Goal: Find specific fact: Find specific fact

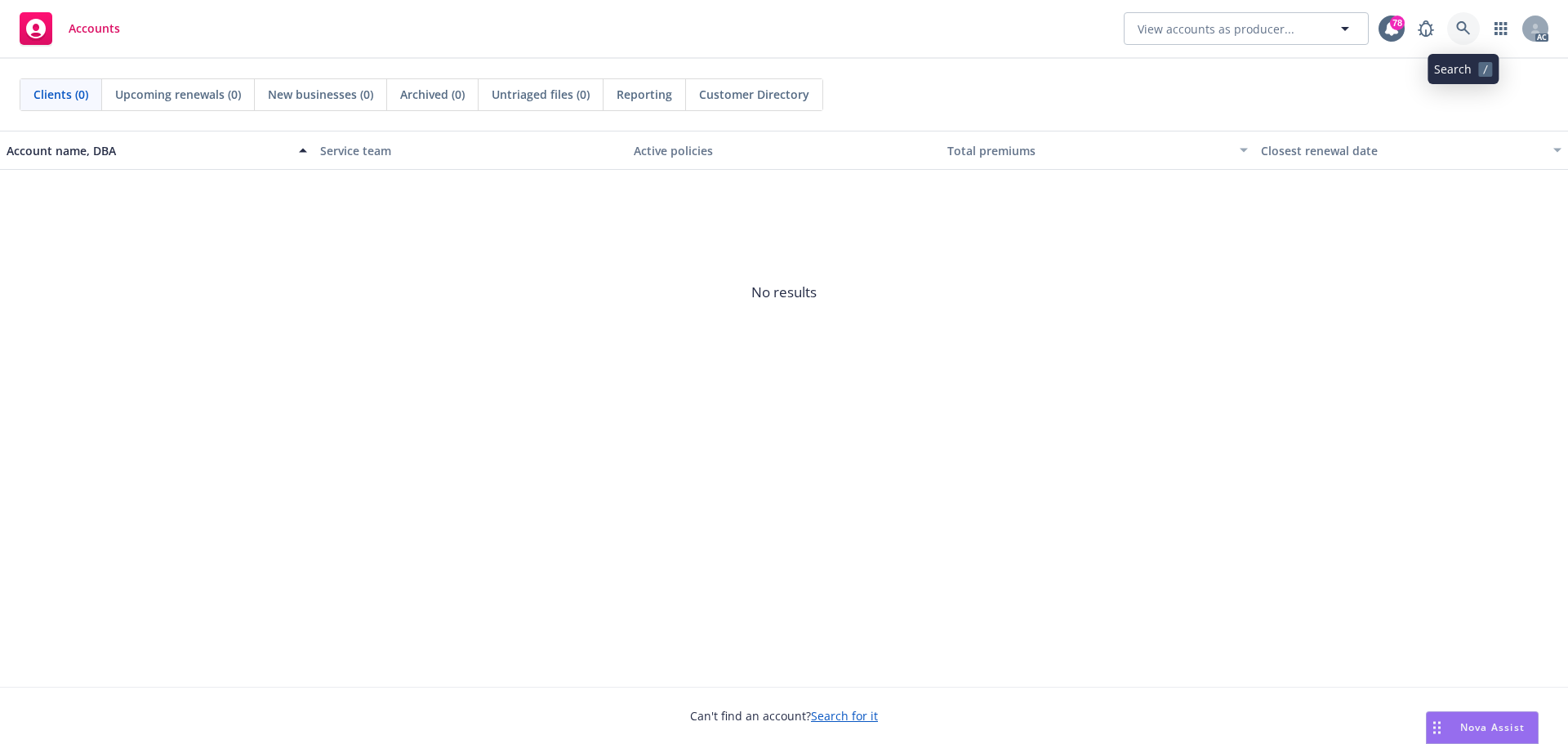
click at [1461, 32] on icon at bounding box center [1463, 29] width 14 height 14
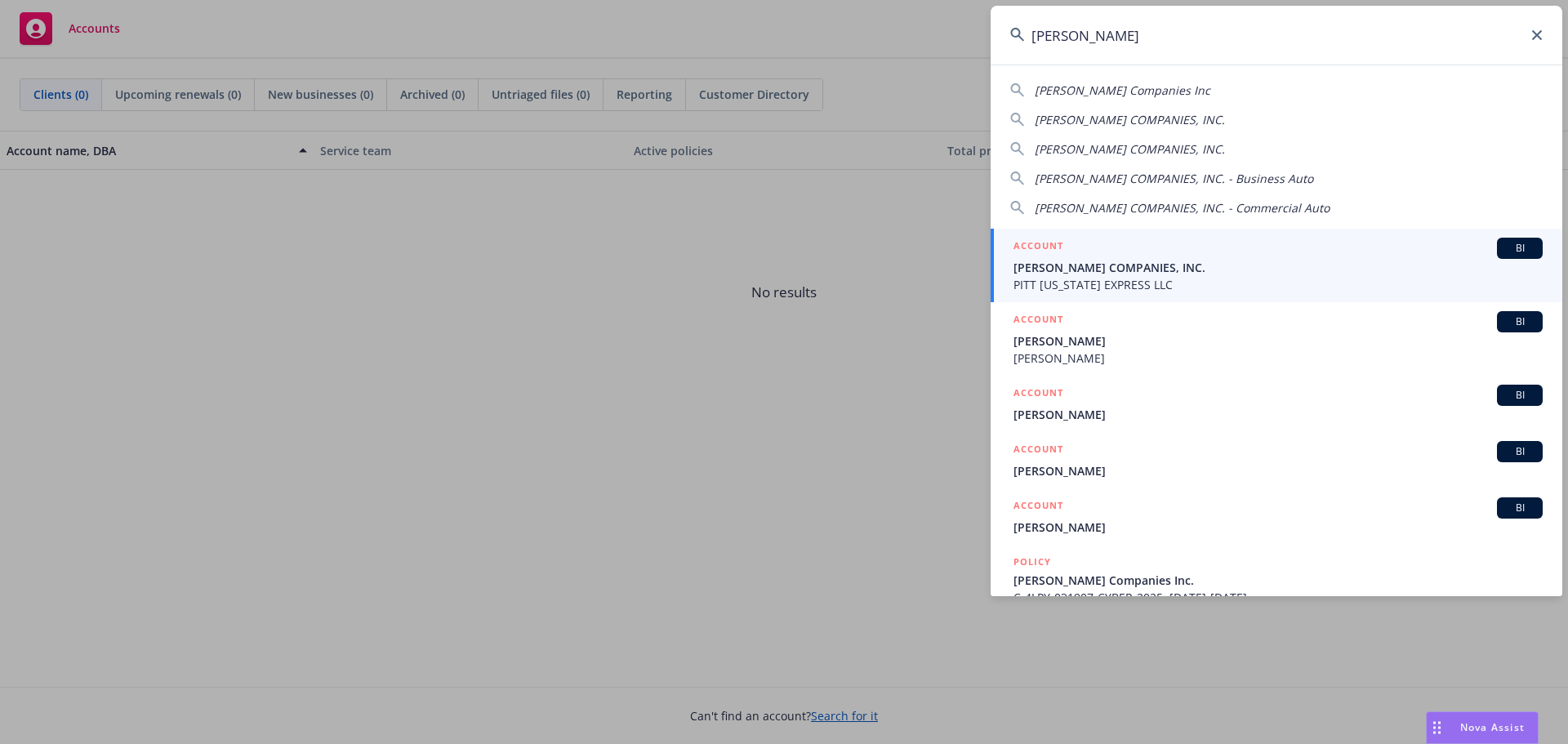
type input "[PERSON_NAME]"
click at [1180, 281] on span "PITT [US_STATE] EXPRESS LLC" at bounding box center [1277, 284] width 529 height 17
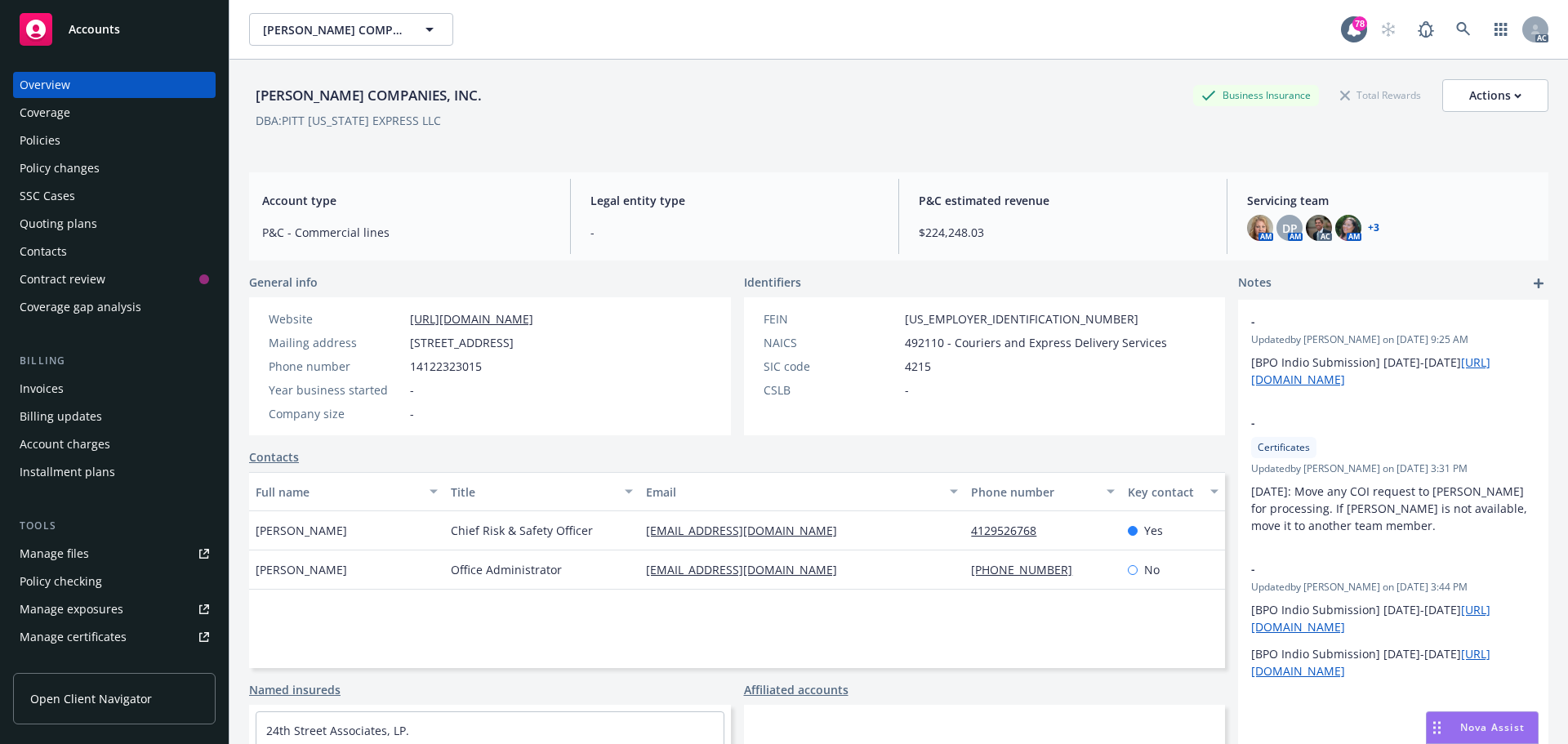
click at [70, 145] on div "Policies" at bounding box center [114, 140] width 190 height 26
click at [56, 145] on div "Policies" at bounding box center [40, 140] width 41 height 26
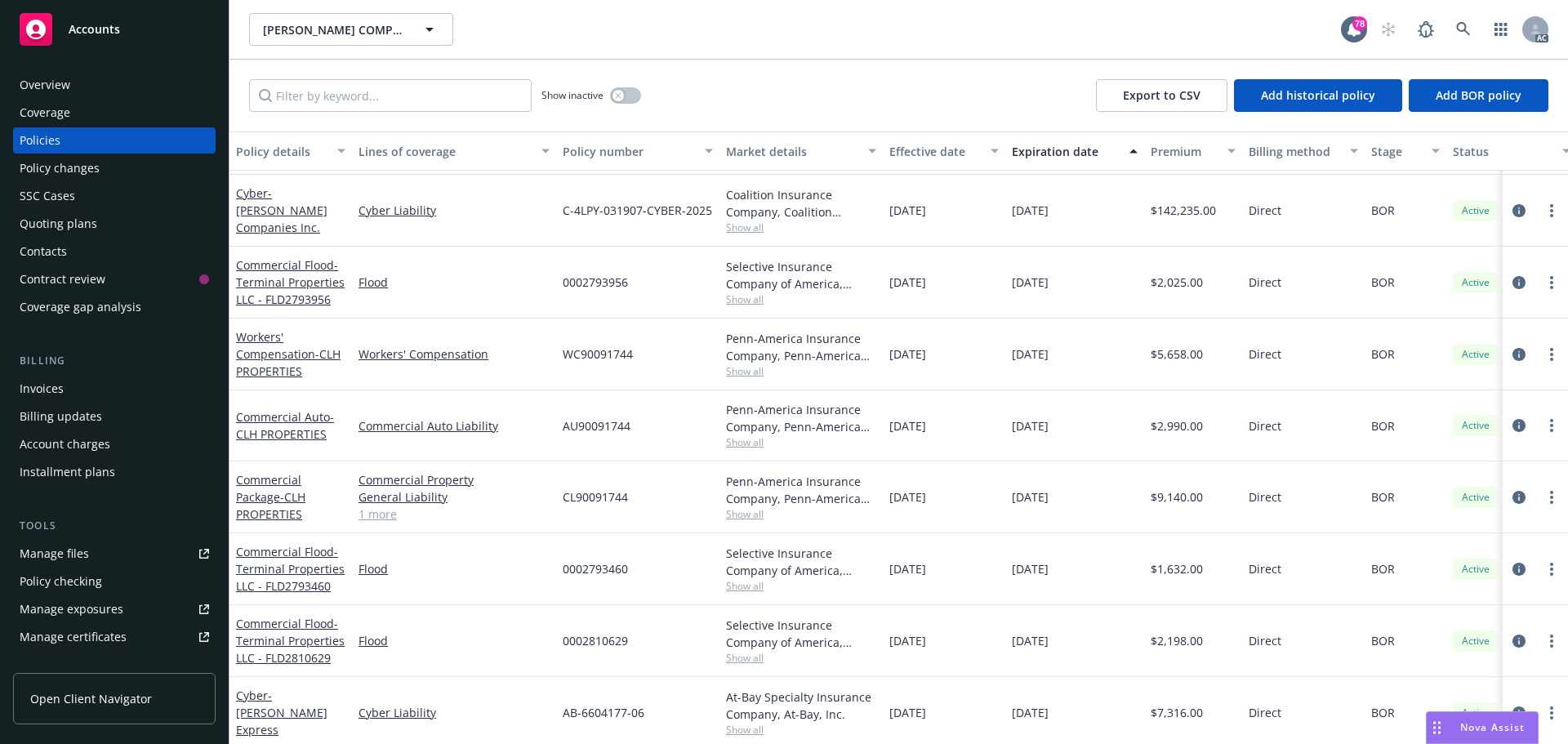
scroll to position [654, 0]
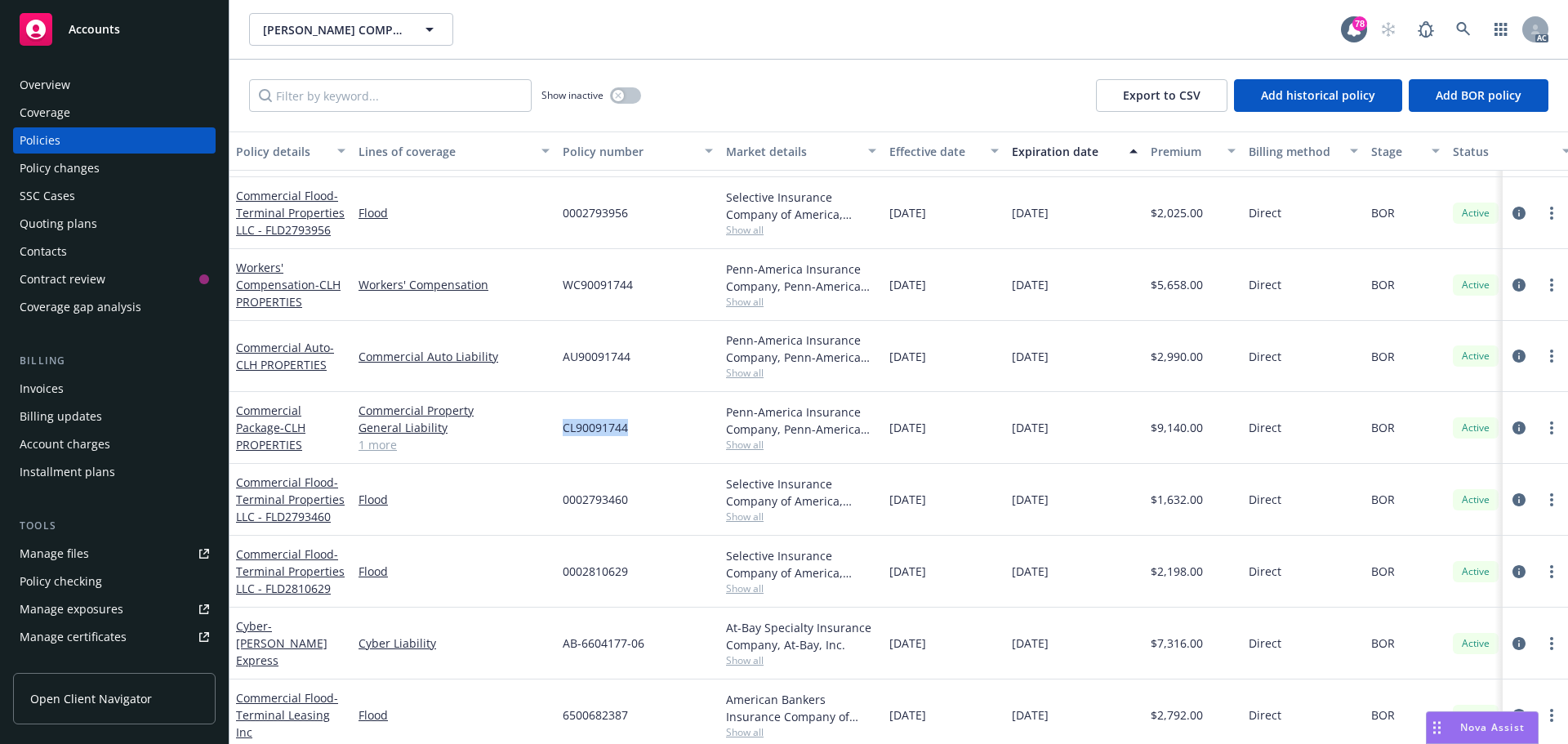
drag, startPoint x: 630, startPoint y: 428, endPoint x: 561, endPoint y: 428, distance: 69.0
click at [561, 428] on div "CL90091744" at bounding box center [637, 427] width 164 height 72
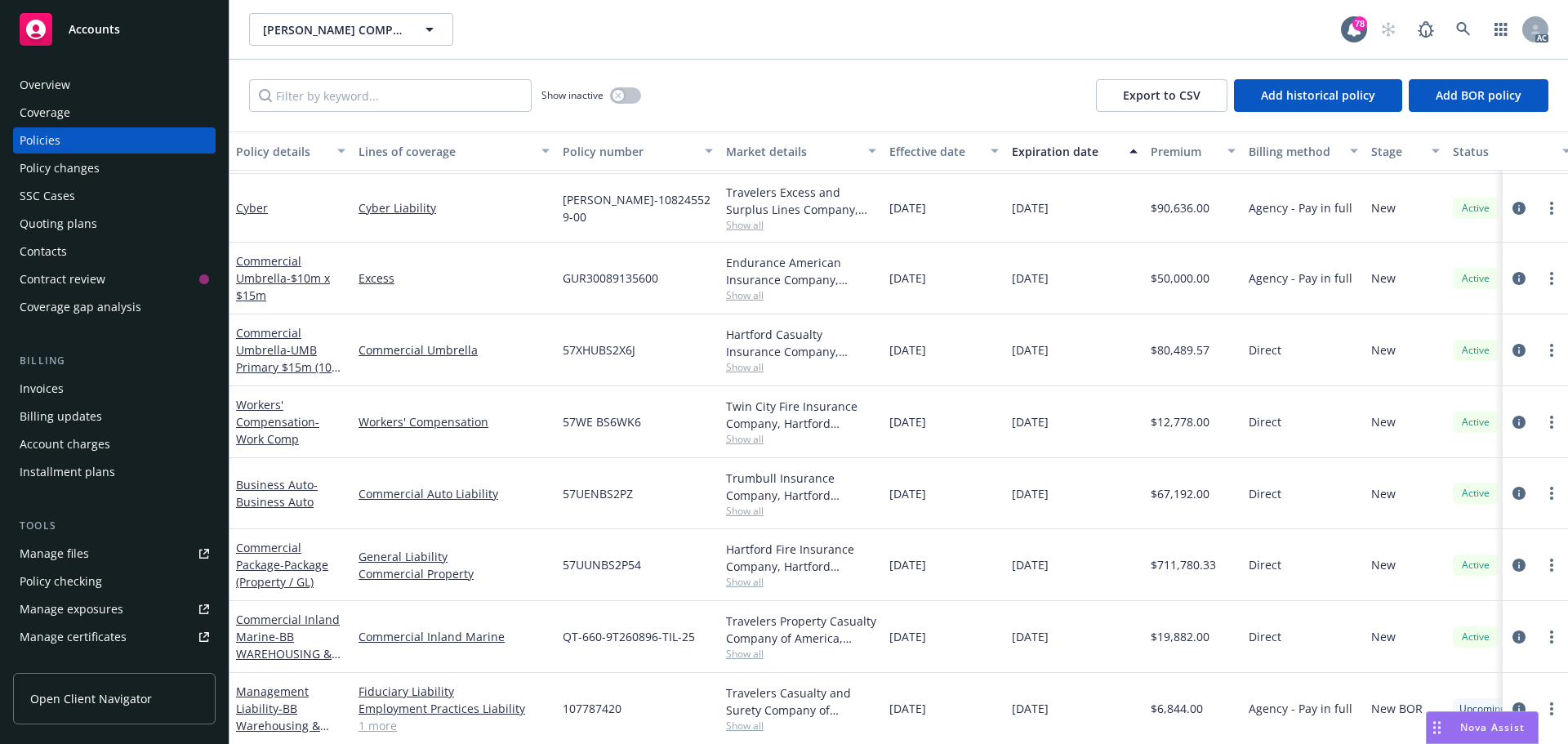
scroll to position [1646, 0]
drag, startPoint x: 644, startPoint y: 551, endPoint x: 562, endPoint y: 552, distance: 82.0
click at [562, 552] on div "57UUNBS2P54" at bounding box center [637, 564] width 164 height 72
copy span "57UUNBS2P54"
click at [738, 574] on span "Show all" at bounding box center [801, 581] width 150 height 14
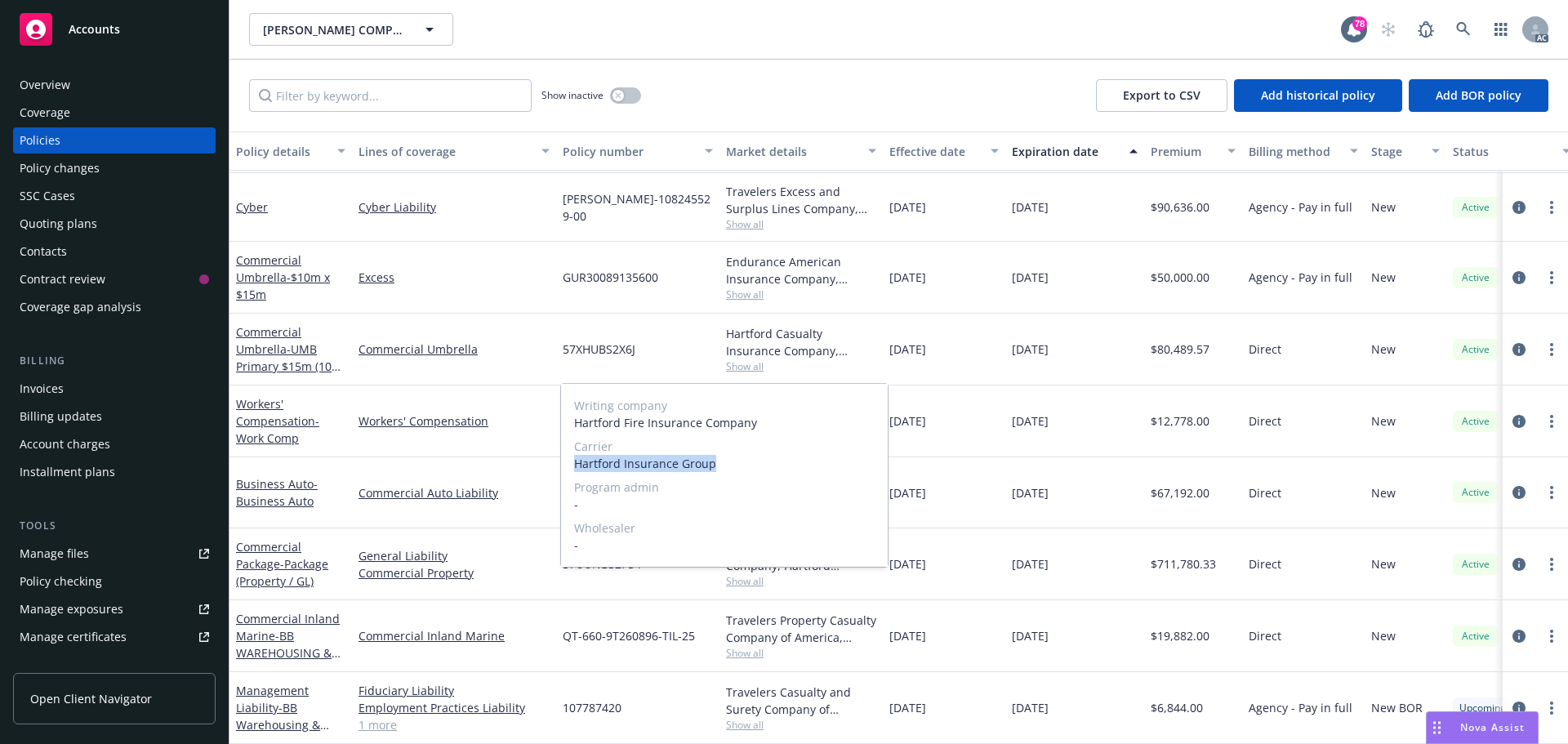
drag, startPoint x: 724, startPoint y: 460, endPoint x: 574, endPoint y: 466, distance: 150.1
click at [574, 466] on span "Hartford Insurance Group" at bounding box center [724, 463] width 300 height 17
copy span "Hartford Insurance Group"
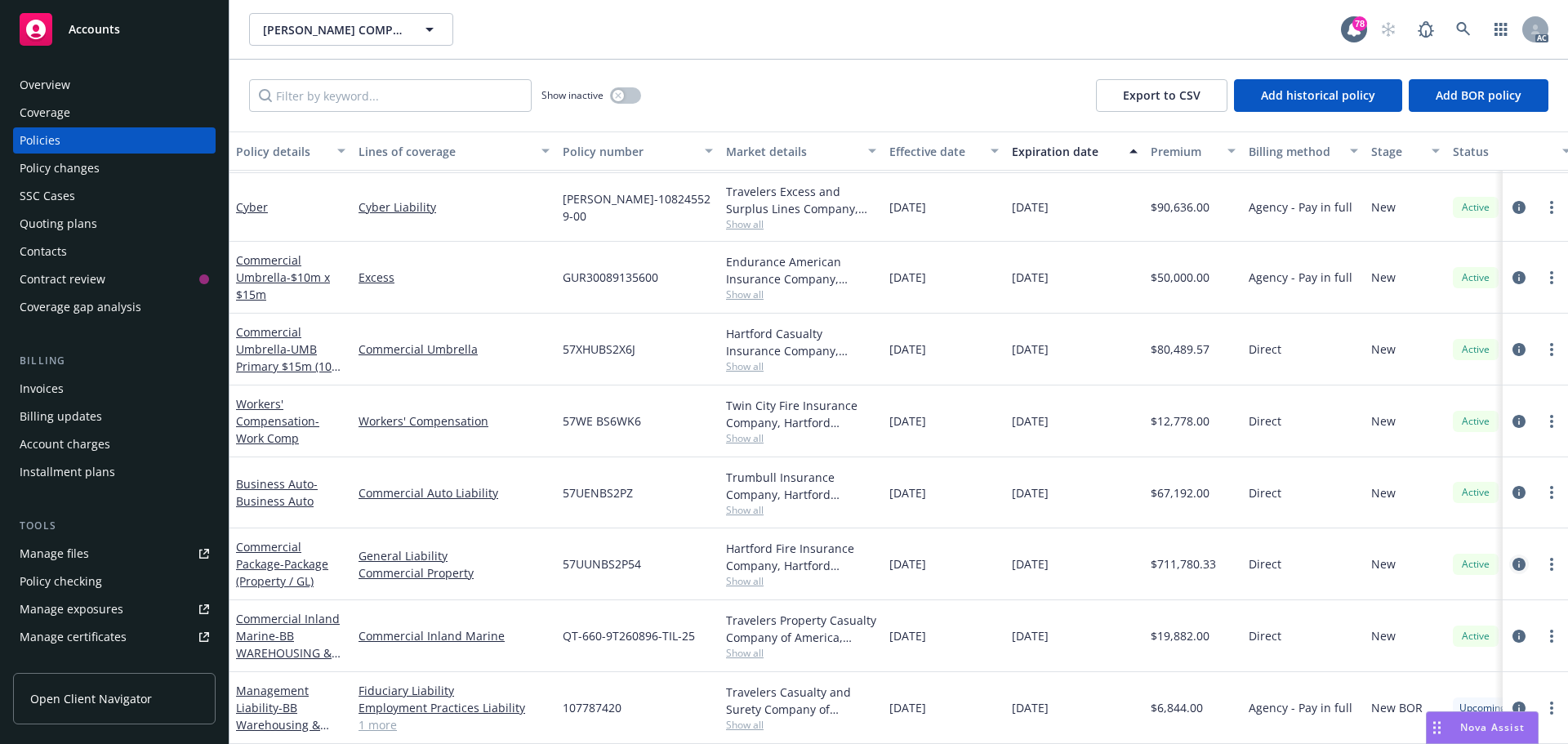
click at [1512, 558] on icon "circleInformation" at bounding box center [1518, 564] width 13 height 13
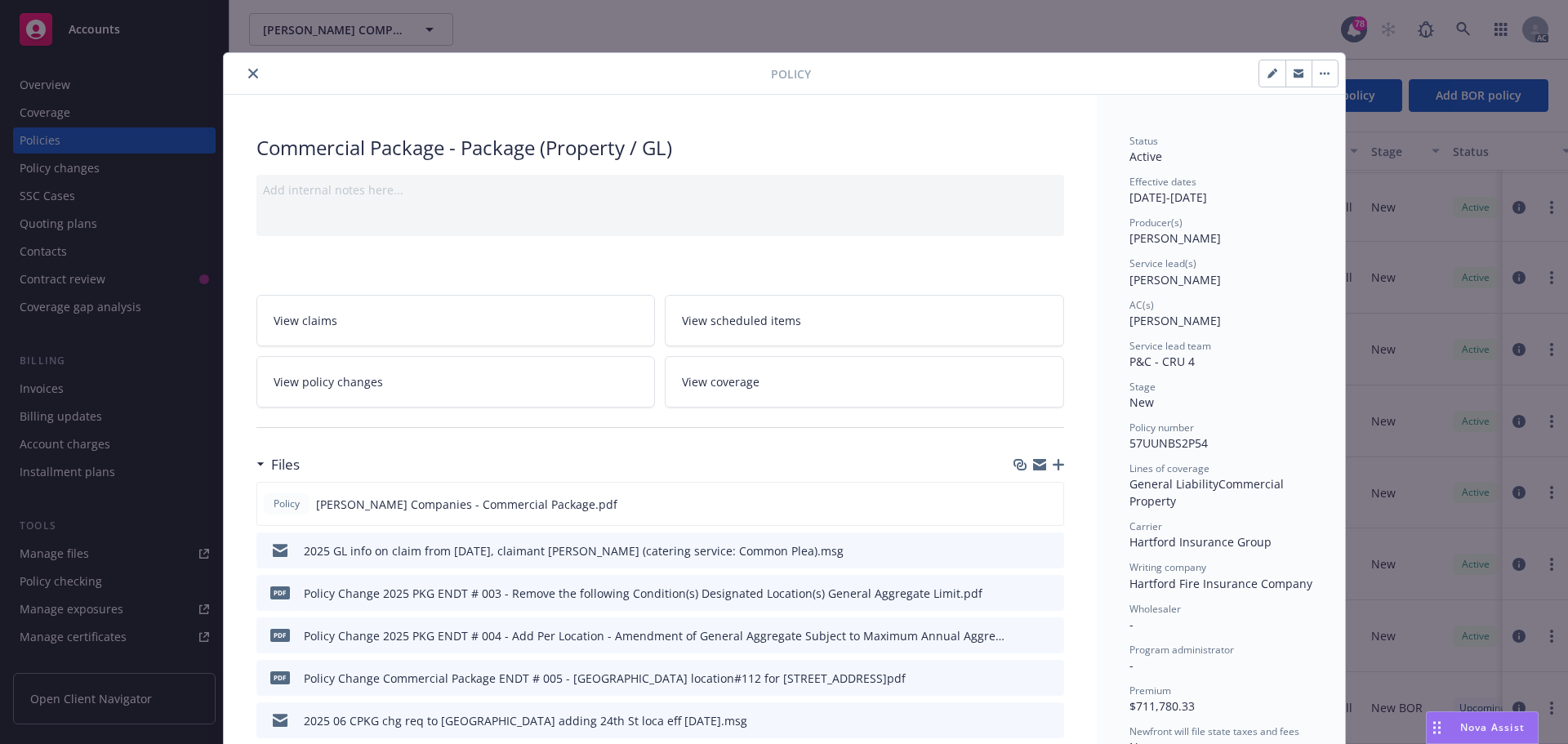
click at [250, 72] on icon "close" at bounding box center [253, 73] width 10 height 10
